Goal: Task Accomplishment & Management: Manage account settings

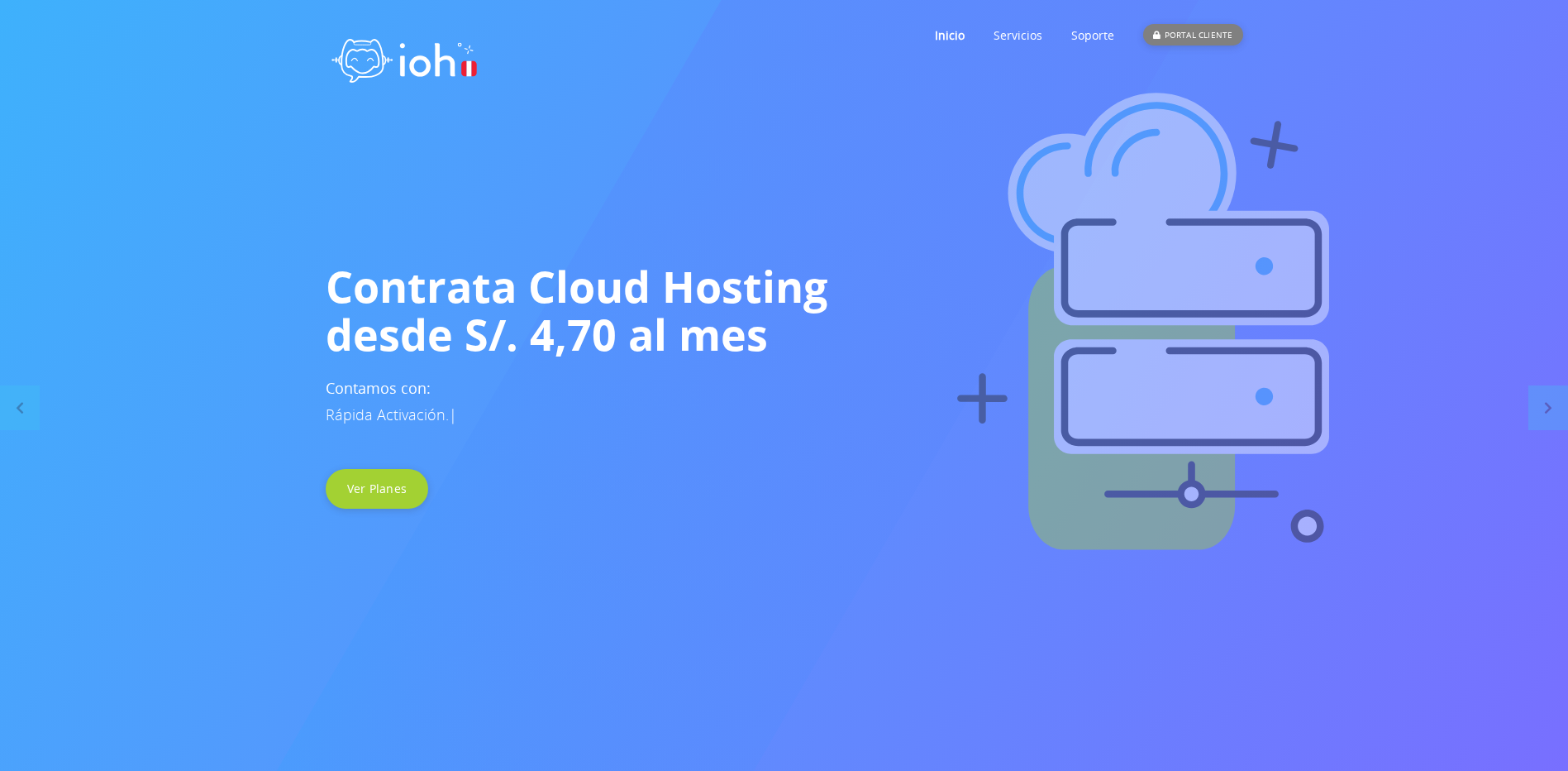
click at [1198, 26] on div "PORTAL CLIENTE" at bounding box center [1192, 35] width 99 height 22
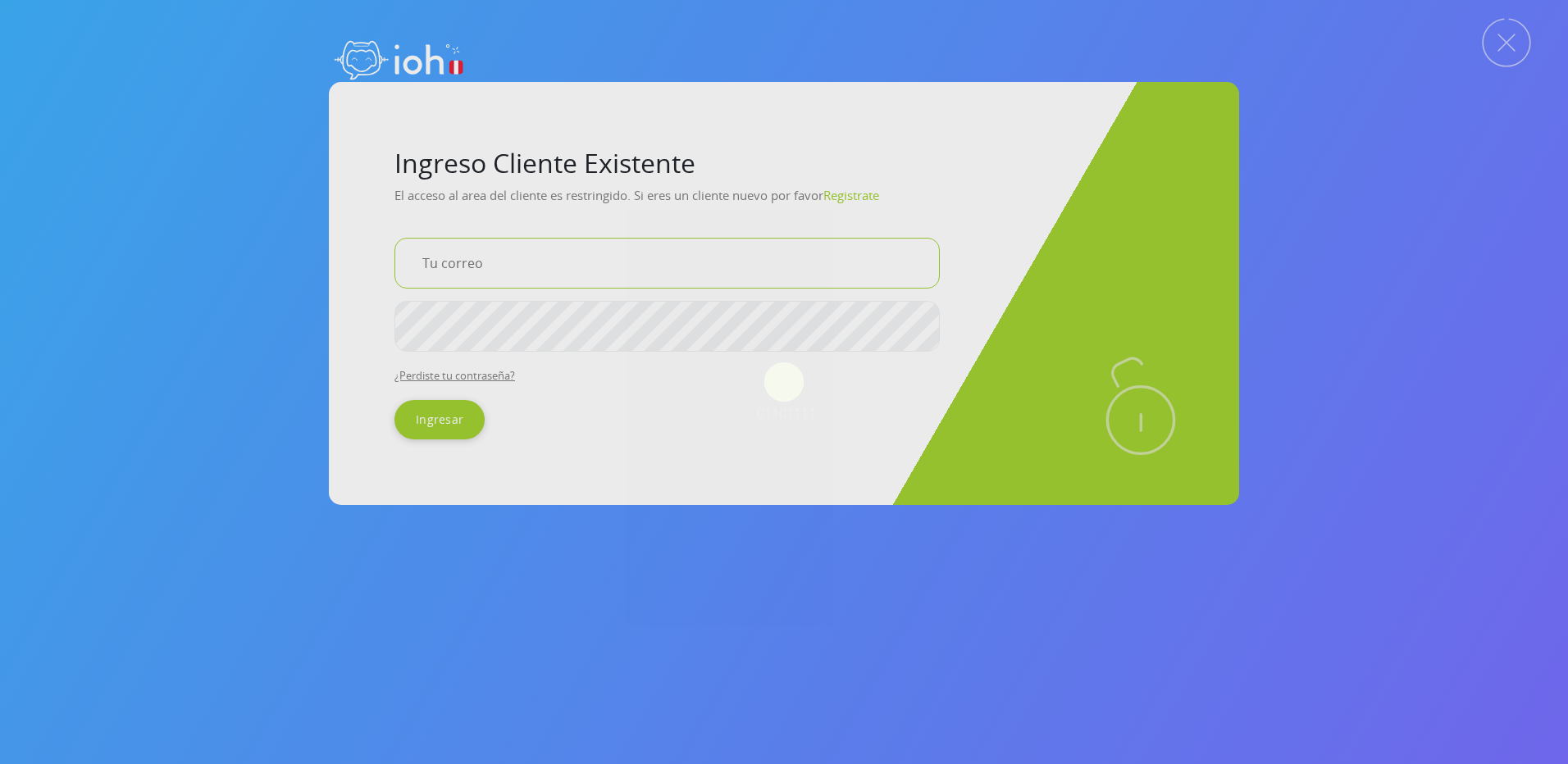
click at [543, 259] on input "email" at bounding box center [666, 262] width 545 height 50
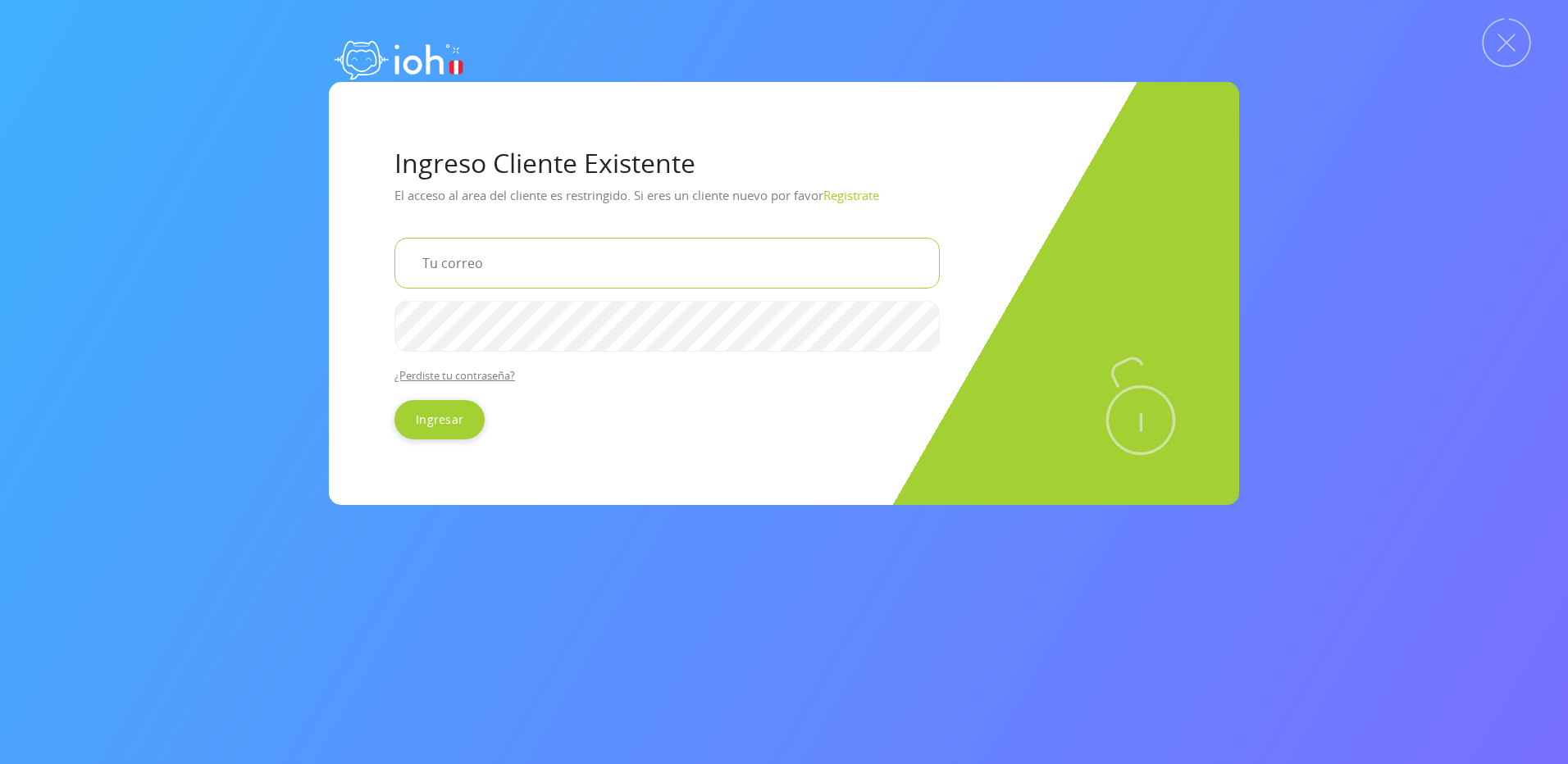
type input "[EMAIL_ADDRESS][DOMAIN_NAME]"
click at [394, 400] on input "Ingresar" at bounding box center [439, 420] width 90 height 40
